Goal: Information Seeking & Learning: Understand process/instructions

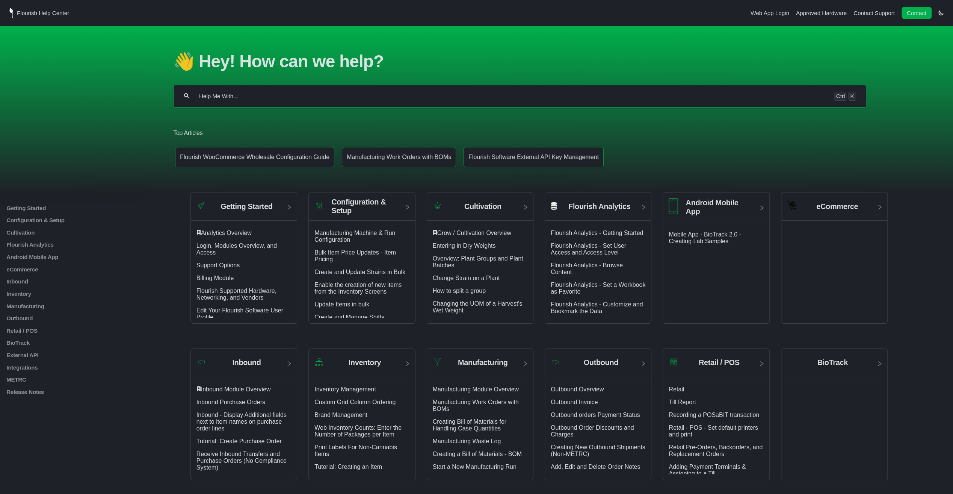
click at [245, 93] on input "Help Me With..." at bounding box center [511, 96] width 627 height 8
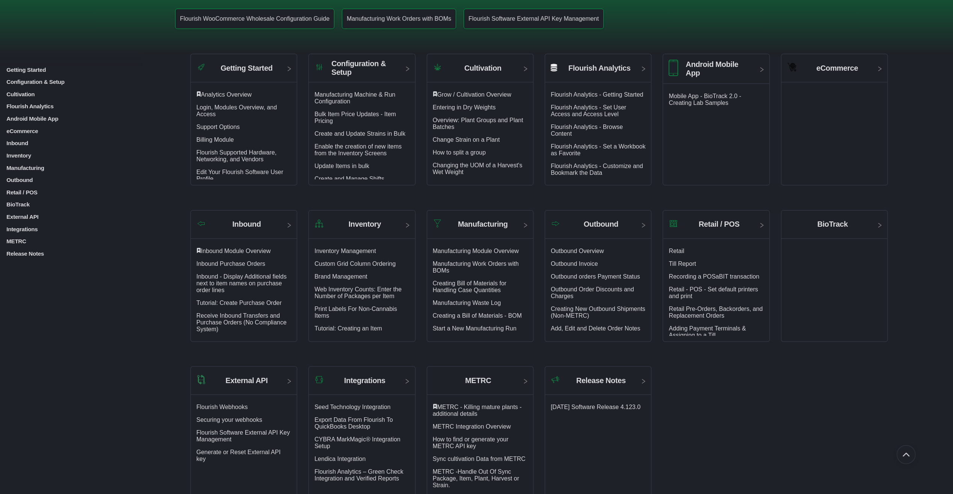
scroll to position [138, 0]
click at [24, 131] on p "eCommerce" at bounding box center [86, 131] width 160 height 6
click at [50, 143] on p "[PERSON_NAME] Technologies" at bounding box center [87, 146] width 157 height 6
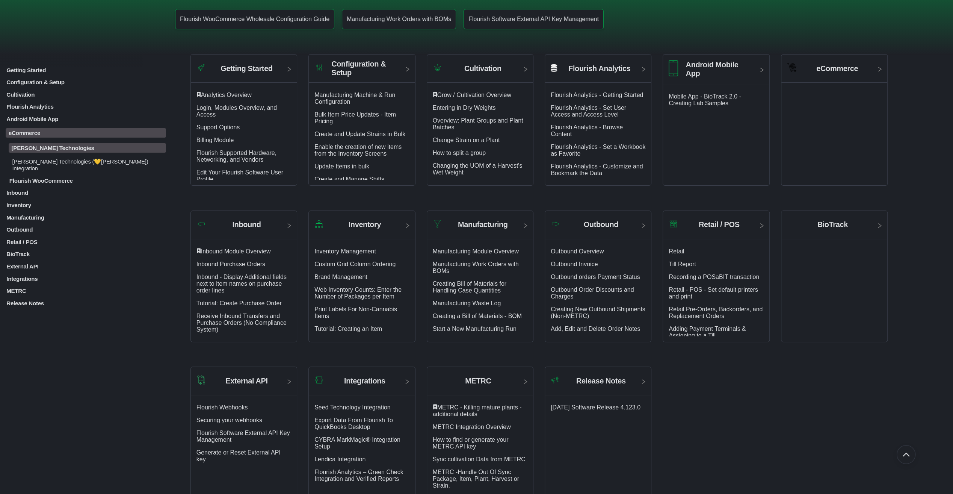
click at [81, 163] on p "[PERSON_NAME] Technologies (💛[PERSON_NAME]) Integration" at bounding box center [88, 164] width 154 height 13
